Goal: Task Accomplishment & Management: Manage account settings

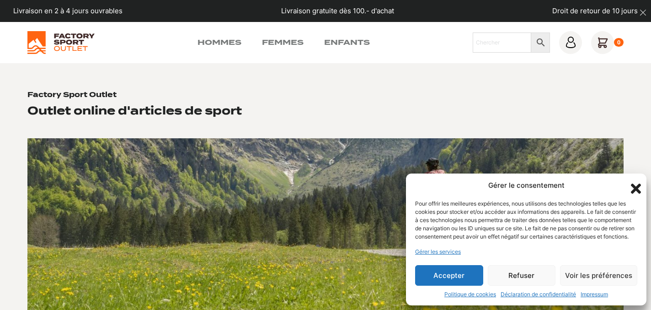
click at [451, 277] on button "Accepter" at bounding box center [449, 275] width 68 height 21
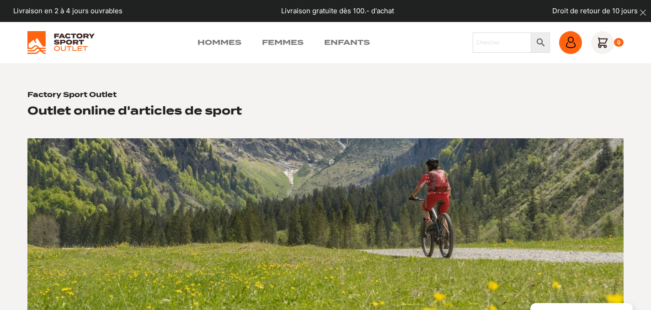
click at [573, 43] on icon at bounding box center [570, 42] width 11 height 11
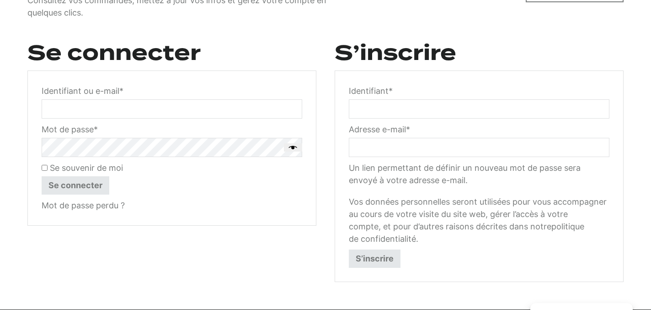
scroll to position [135, 0]
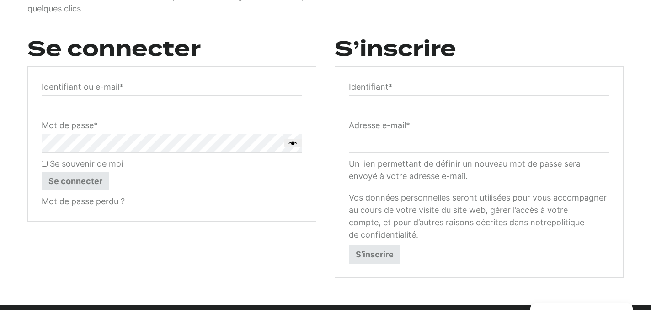
click at [142, 110] on input "Identifiant ou e-mail * Obligatoire" at bounding box center [172, 104] width 261 height 19
type input "[EMAIL_ADDRESS][PERSON_NAME][DOMAIN_NAME]"
click at [77, 199] on link "Mot de passe perdu ?" at bounding box center [83, 201] width 83 height 10
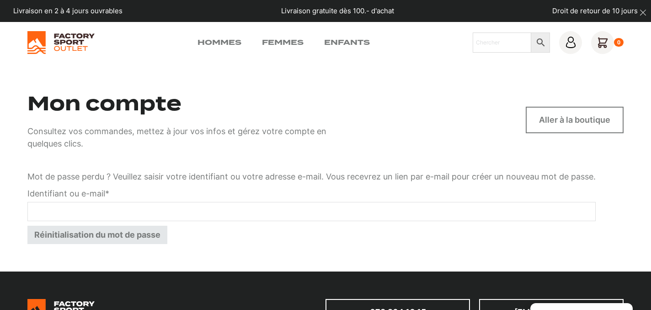
click at [76, 208] on input "Identifiant ou e-mail * Obligatoire" at bounding box center [311, 211] width 569 height 19
type input "cg.guerin@netplus.ch"
click at [97, 235] on button "Réinitialisation du mot de passe" at bounding box center [97, 234] width 140 height 18
